Goal: Task Accomplishment & Management: Manage account settings

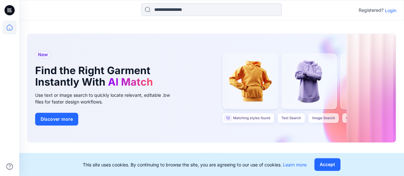
click at [395, 12] on p "Login" at bounding box center [391, 10] width 12 height 7
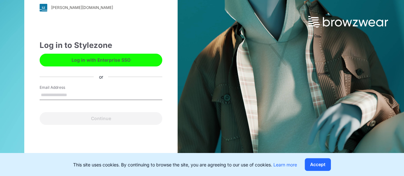
click at [118, 95] on input "Email Address" at bounding box center [101, 95] width 123 height 10
type input "**********"
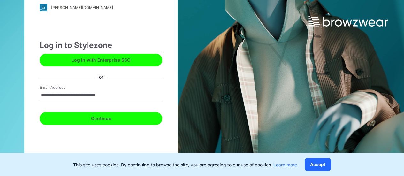
click at [117, 117] on button "Continue" at bounding box center [101, 118] width 123 height 13
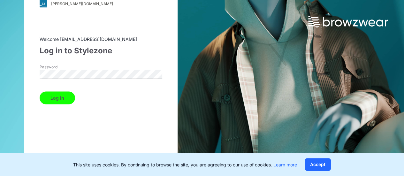
click at [40, 91] on button "Log in" at bounding box center [57, 97] width 35 height 13
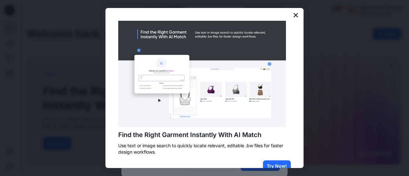
click at [293, 15] on button "×" at bounding box center [296, 15] width 6 height 10
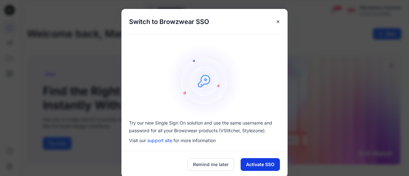
click at [269, 166] on button "Activate SSO" at bounding box center [260, 164] width 39 height 13
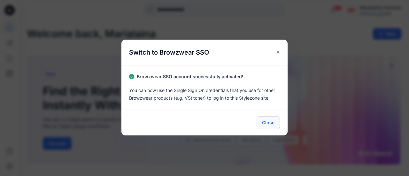
click at [270, 125] on button "Close" at bounding box center [268, 122] width 23 height 13
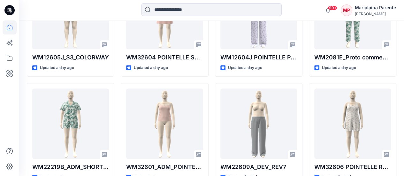
scroll to position [388, 0]
